Goal: Go to known website

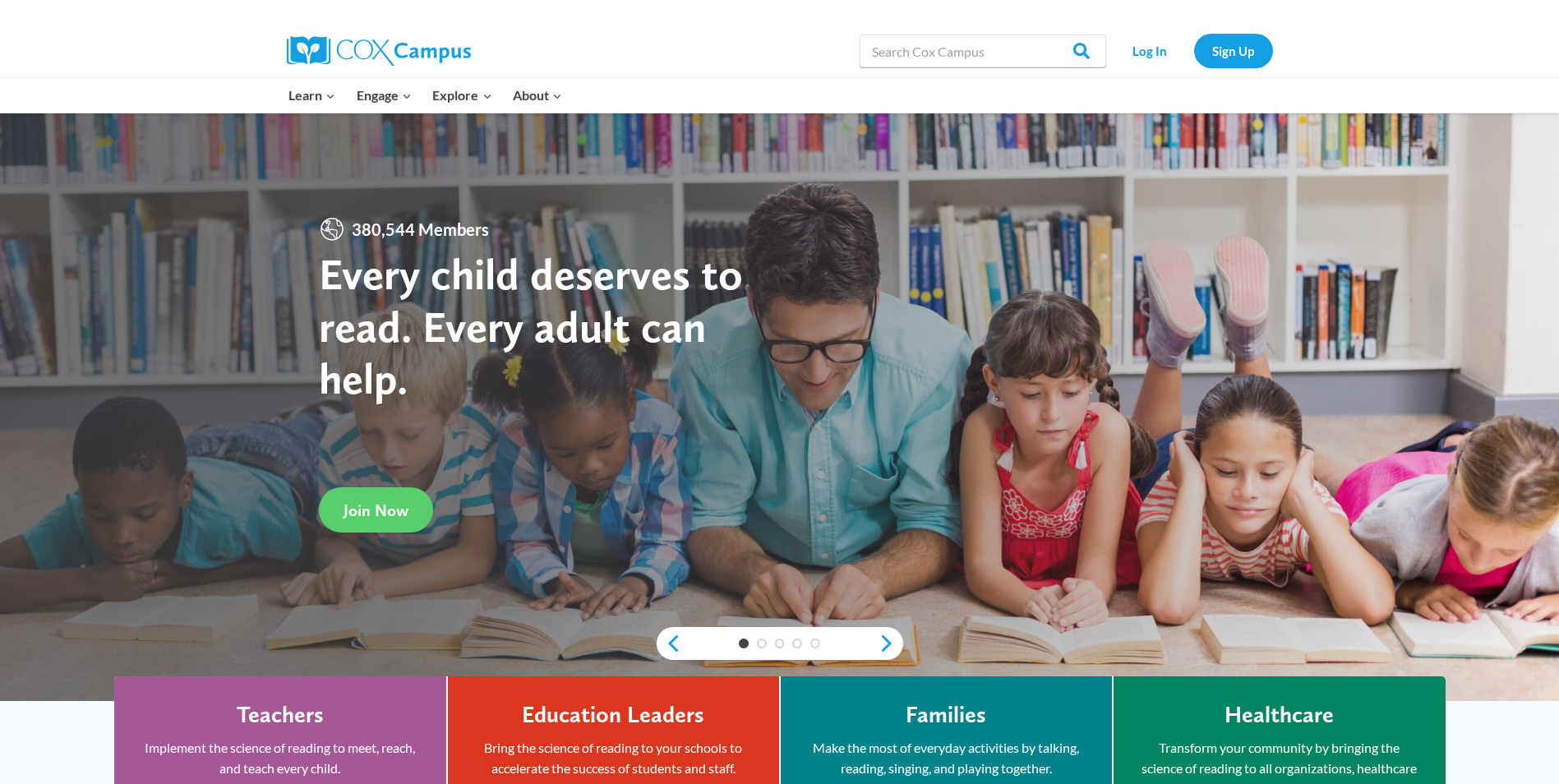
click at [1113, 45] on li "Log In" at bounding box center [1150, 51] width 79 height 34
click at [1144, 46] on link "Log In" at bounding box center [1150, 51] width 72 height 34
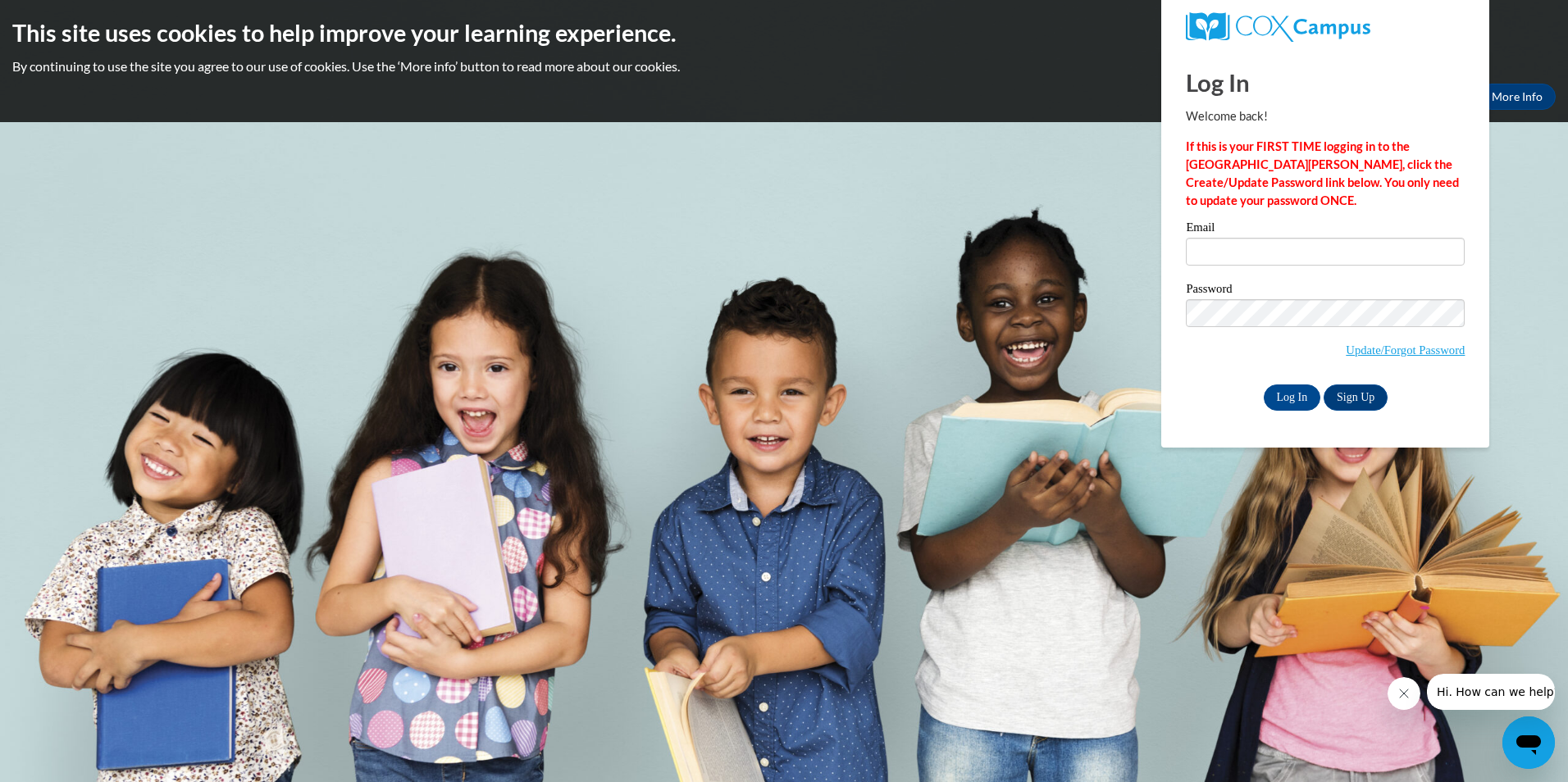
click at [1181, 28] on div at bounding box center [1325, 27] width 304 height 54
